Goal: Task Accomplishment & Management: Manage account settings

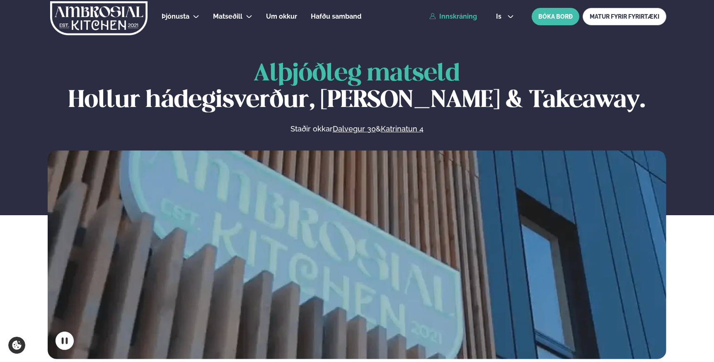
click at [455, 14] on link "Innskráning" at bounding box center [453, 16] width 48 height 7
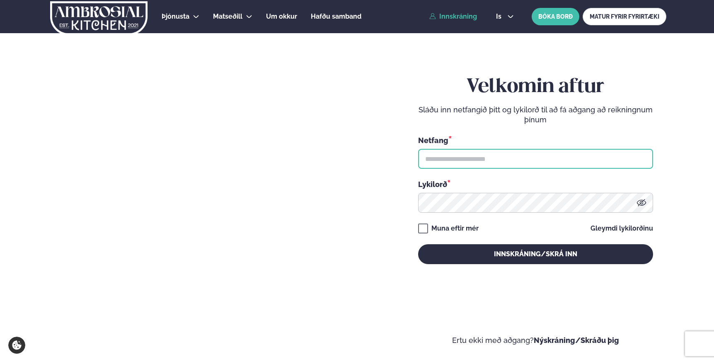
click at [469, 158] on input "text" at bounding box center [535, 159] width 235 height 20
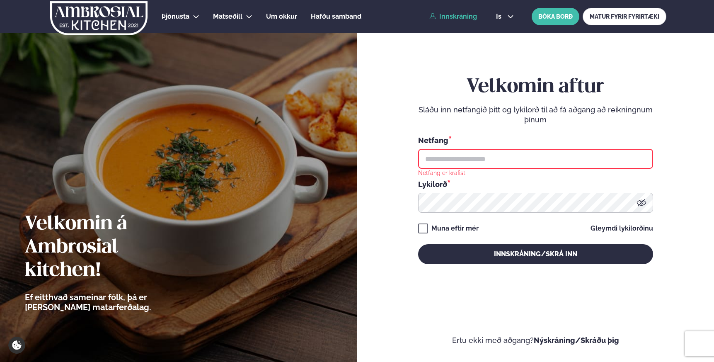
click at [527, 159] on input "text" at bounding box center [535, 159] width 235 height 20
type input "**********"
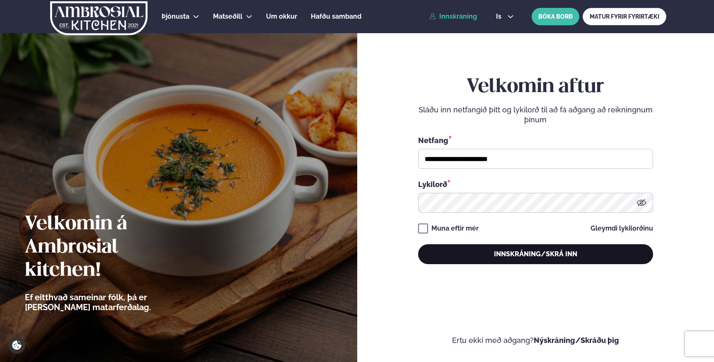
click at [507, 250] on button "Innskráning/Skrá inn" at bounding box center [535, 254] width 235 height 20
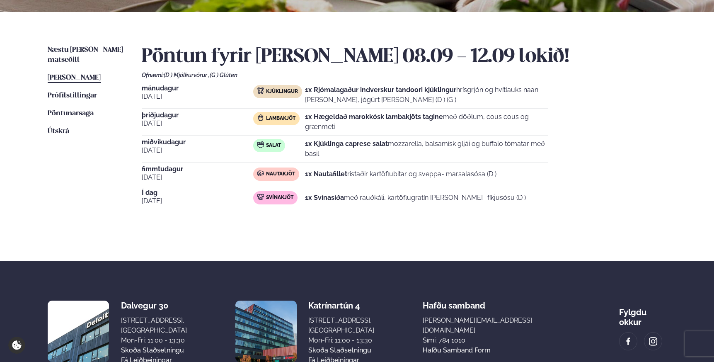
scroll to position [176, 0]
